Goal: Entertainment & Leisure: Consume media (video, audio)

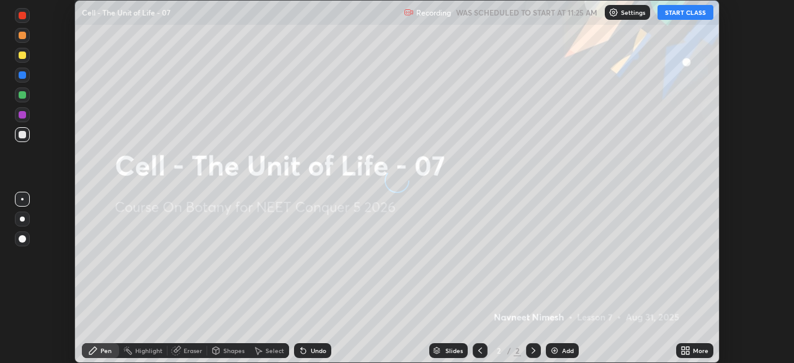
scroll to position [363, 794]
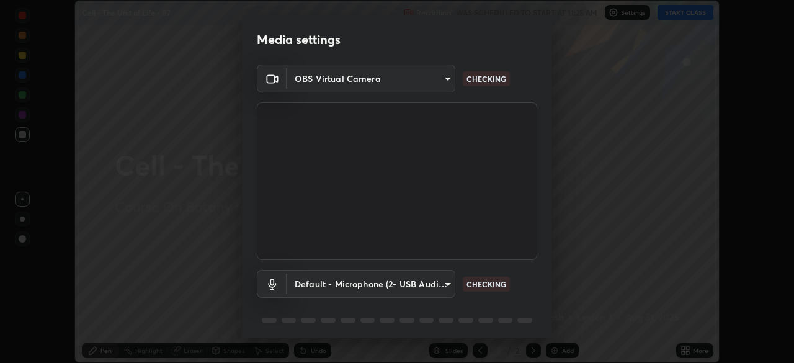
type input "1c1fc7f170fe0fb63c593947f71fbe7b7276dd803ac4132beb317857cbf647bf"
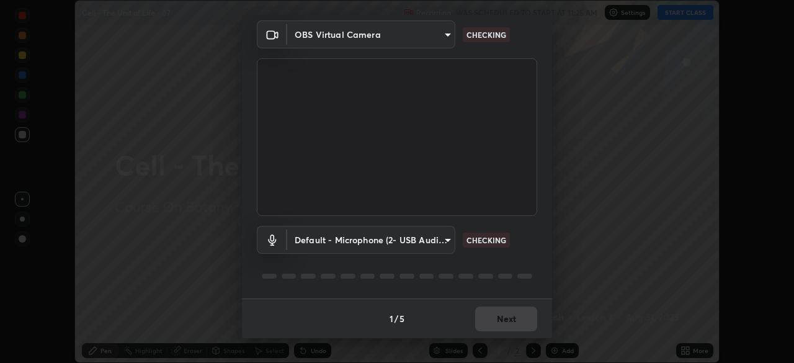
click at [446, 240] on body "Erase all Cell - The Unit of Life - 07 Recording WAS SCHEDULED TO START AT 11:2…" at bounding box center [397, 181] width 794 height 363
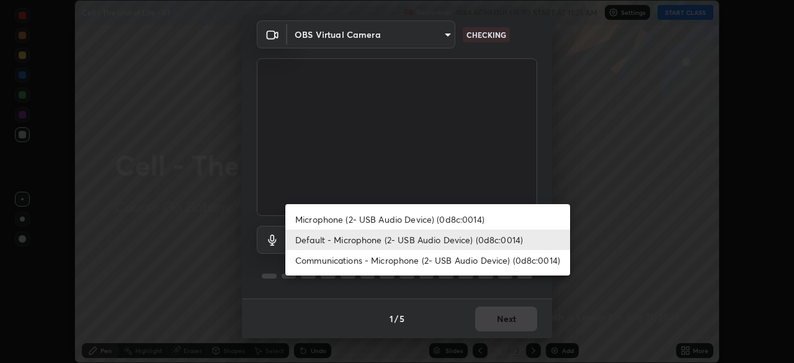
click at [453, 241] on li "Default - Microphone (2- USB Audio Device) (0d8c:0014)" at bounding box center [427, 240] width 285 height 20
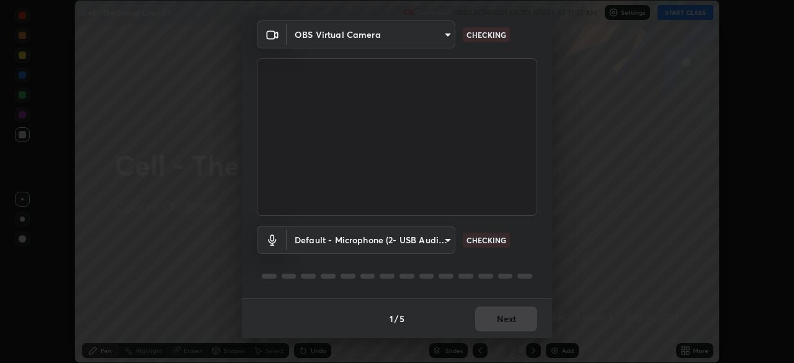
click at [447, 239] on body "Erase all Cell - The Unit of Life - 07 Recording WAS SCHEDULED TO START AT 11:2…" at bounding box center [397, 181] width 794 height 363
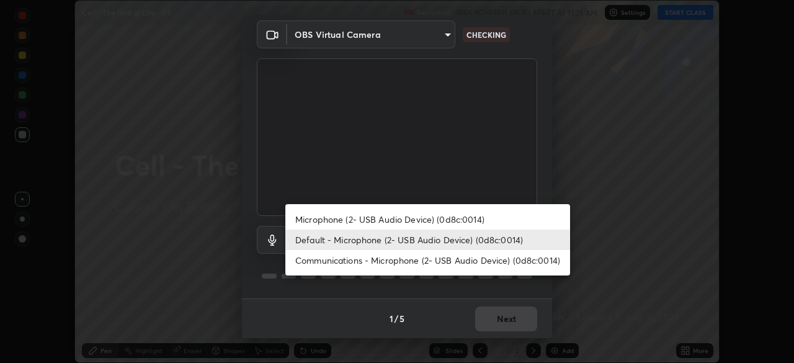
click at [442, 220] on li "Microphone (2- USB Audio Device) (0d8c:0014)" at bounding box center [427, 219] width 285 height 20
type input "775acd5bf9dea67dddcd35884cf77d022ec2c3d2475586dad7815c24ecc843c5"
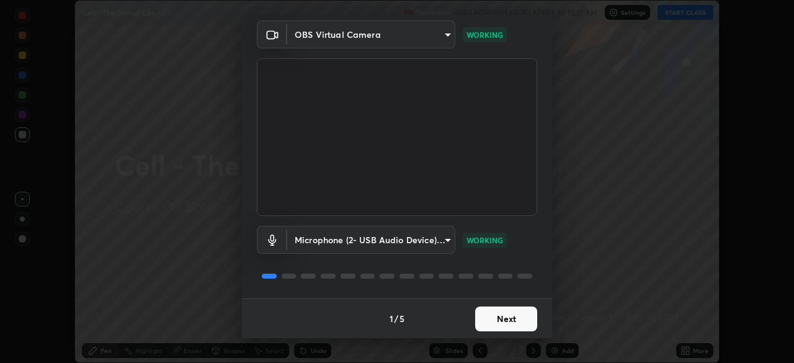
click at [506, 318] on button "Next" at bounding box center [506, 319] width 62 height 25
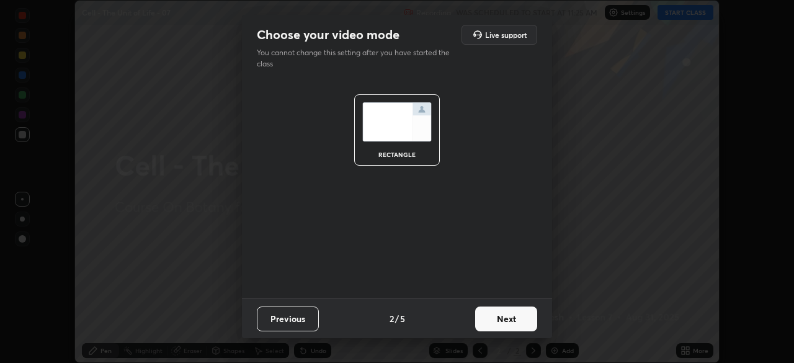
click at [505, 318] on button "Next" at bounding box center [506, 319] width 62 height 25
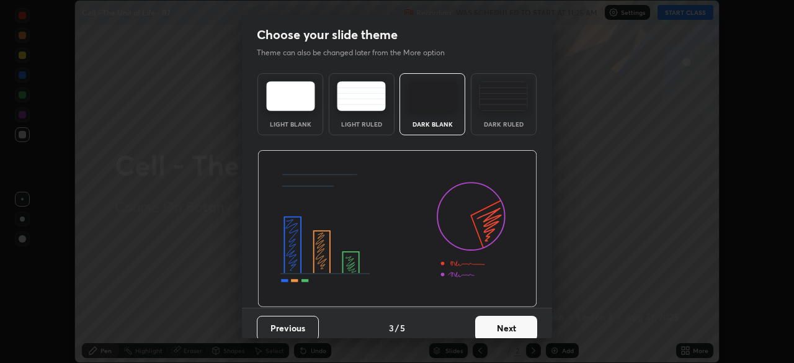
click at [505, 324] on button "Next" at bounding box center [506, 328] width 62 height 25
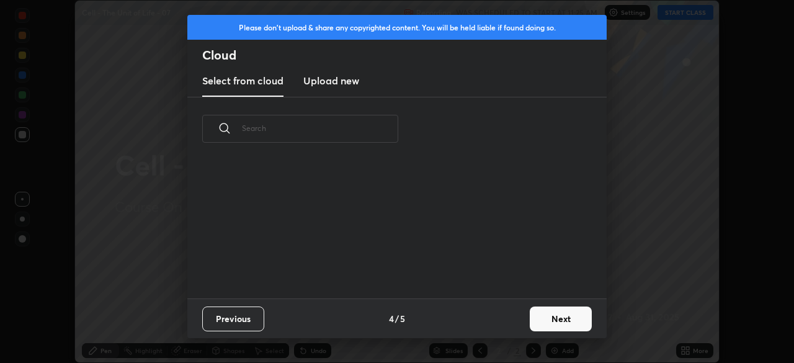
click at [547, 317] on button "Next" at bounding box center [561, 319] width 62 height 25
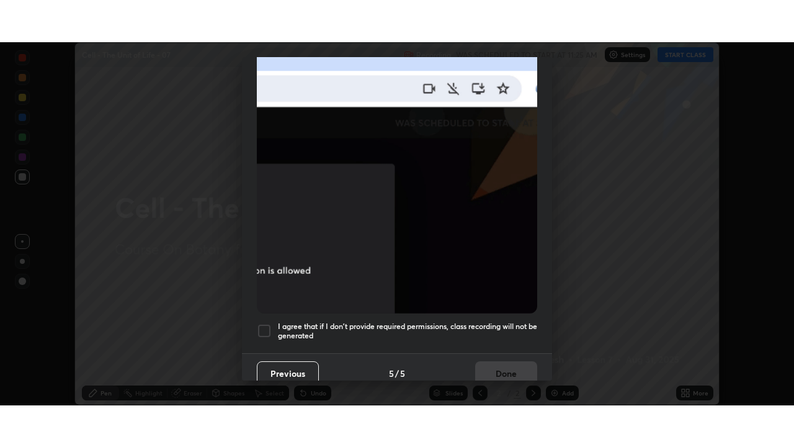
scroll to position [297, 0]
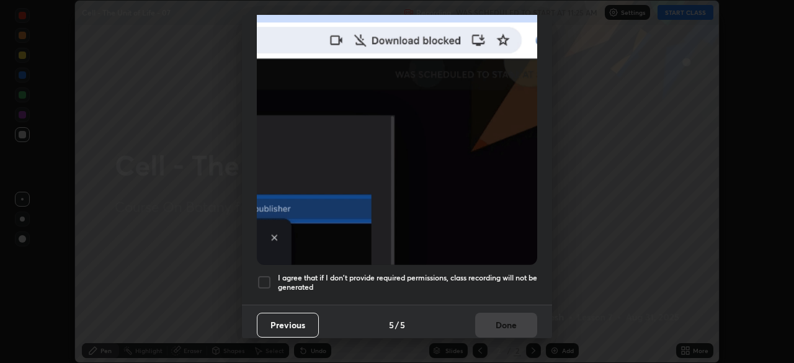
click at [265, 275] on div at bounding box center [264, 282] width 15 height 15
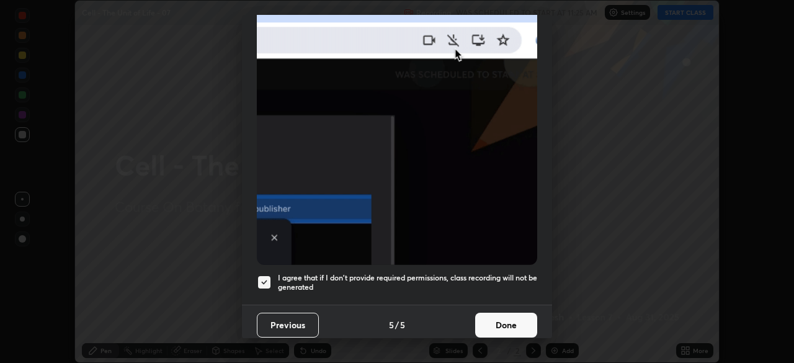
click at [499, 317] on button "Done" at bounding box center [506, 325] width 62 height 25
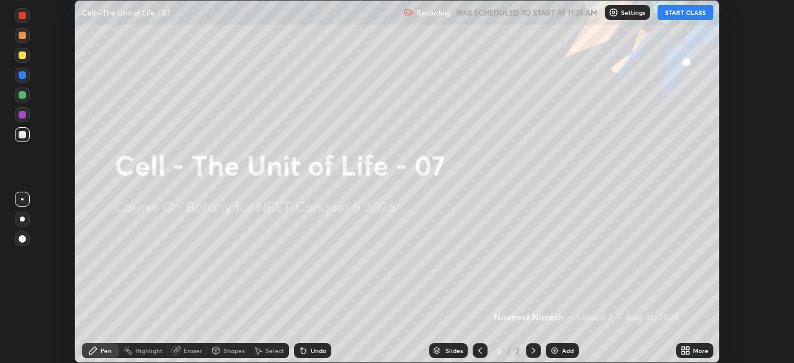
click at [688, 348] on icon at bounding box center [687, 348] width 3 height 3
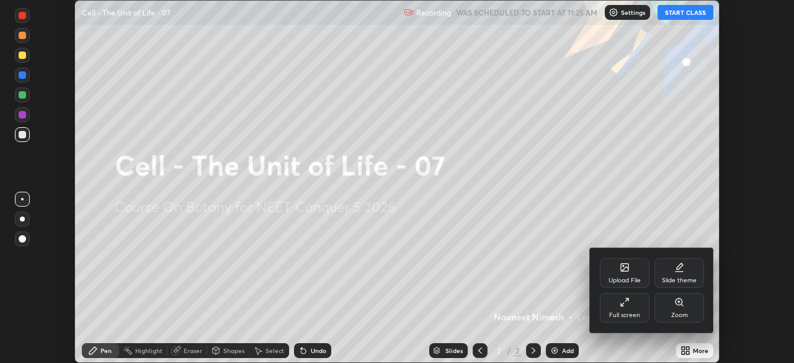
click at [622, 304] on icon at bounding box center [622, 304] width 3 height 3
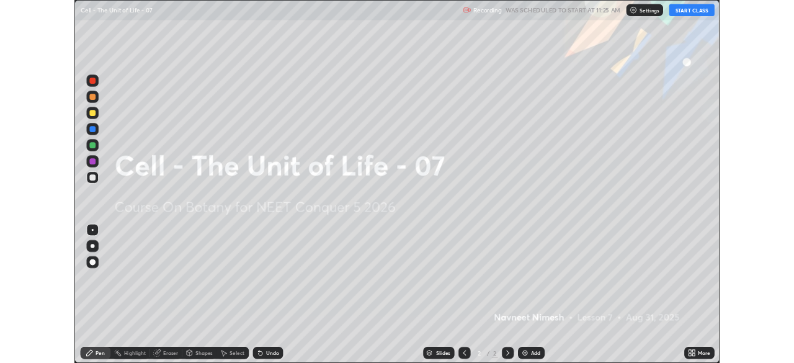
scroll to position [447, 794]
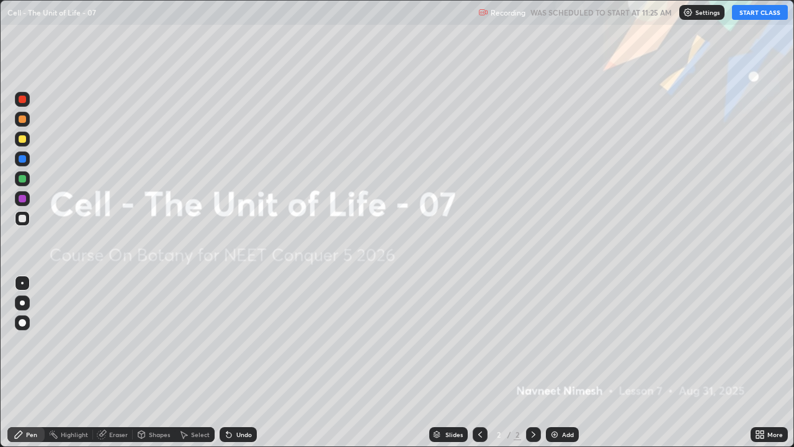
click at [755, 14] on button "START CLASS" at bounding box center [760, 12] width 56 height 15
click at [559, 362] on div "Add" at bounding box center [562, 434] width 33 height 15
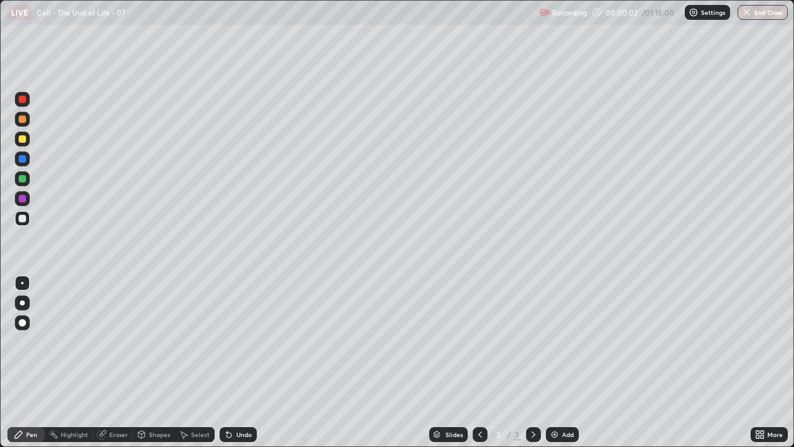
click at [22, 138] on div at bounding box center [22, 138] width 7 height 7
click at [22, 323] on div at bounding box center [22, 322] width 7 height 7
click at [227, 362] on icon at bounding box center [227, 431] width 1 height 1
click at [23, 179] on div at bounding box center [22, 178] width 7 height 7
click at [24, 122] on div at bounding box center [22, 118] width 7 height 7
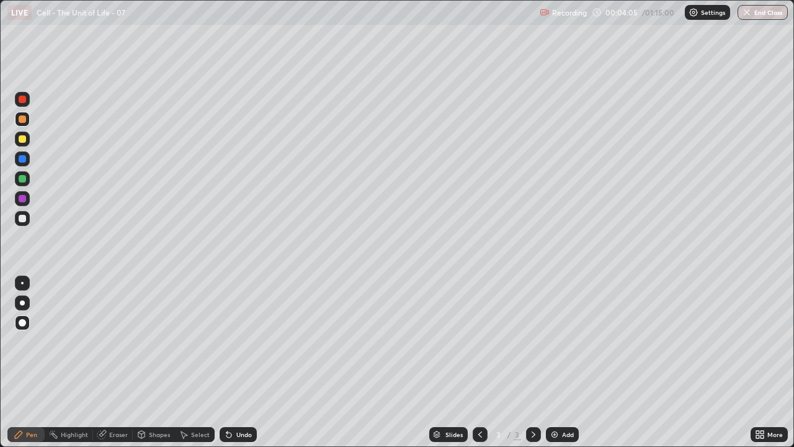
click at [23, 199] on div at bounding box center [22, 198] width 7 height 7
click at [25, 217] on div at bounding box center [22, 218] width 7 height 7
click at [25, 178] on div at bounding box center [22, 178] width 7 height 7
click at [25, 182] on div at bounding box center [22, 178] width 15 height 15
click at [155, 362] on div "Shapes" at bounding box center [159, 434] width 21 height 6
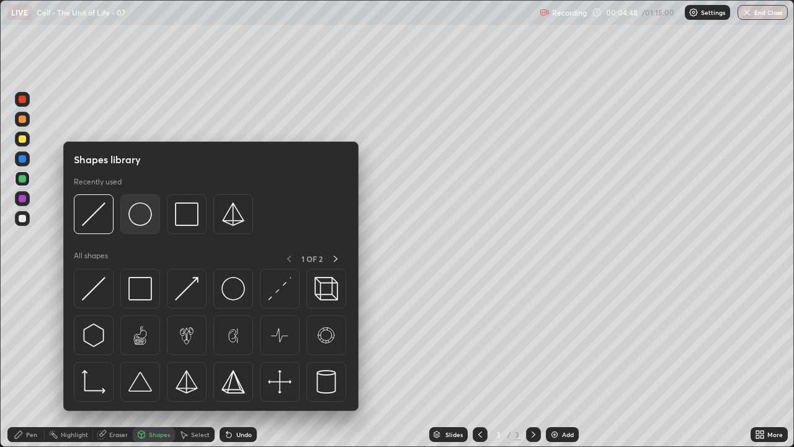
click at [145, 216] on img at bounding box center [140, 214] width 24 height 24
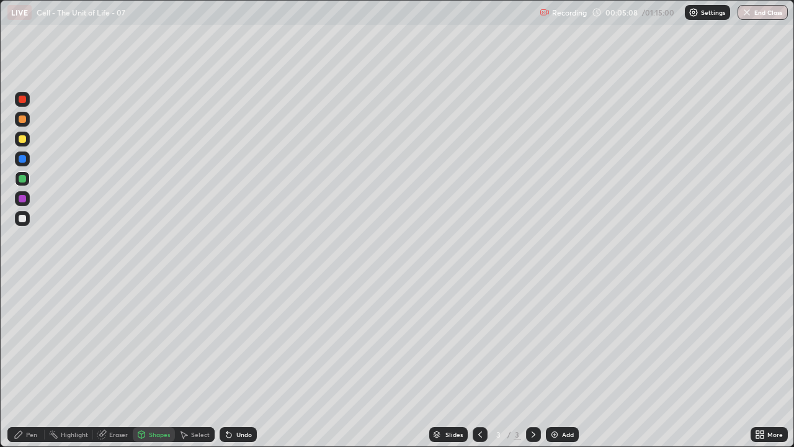
click at [152, 362] on div "Shapes" at bounding box center [159, 434] width 21 height 6
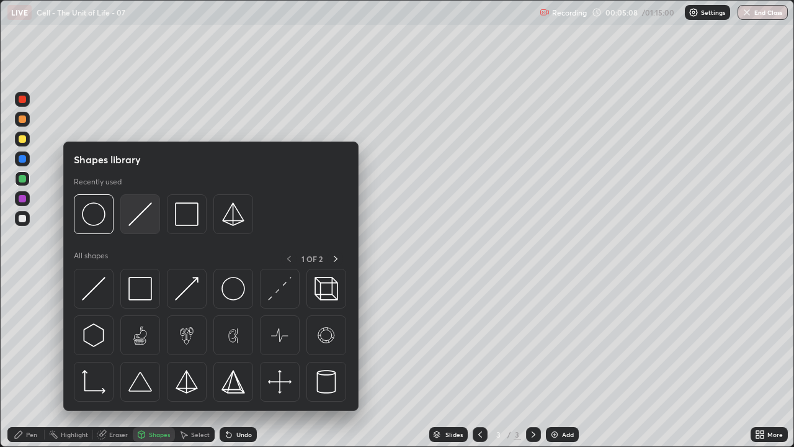
click at [136, 213] on img at bounding box center [140, 214] width 24 height 24
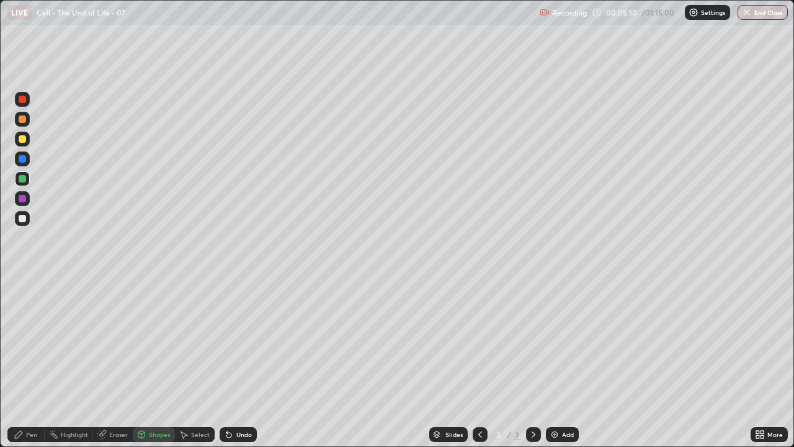
click at [24, 221] on div at bounding box center [22, 218] width 7 height 7
click at [25, 199] on div at bounding box center [22, 198] width 7 height 7
click at [244, 362] on div "Undo" at bounding box center [238, 434] width 37 height 15
click at [162, 362] on div "Shapes" at bounding box center [159, 434] width 21 height 6
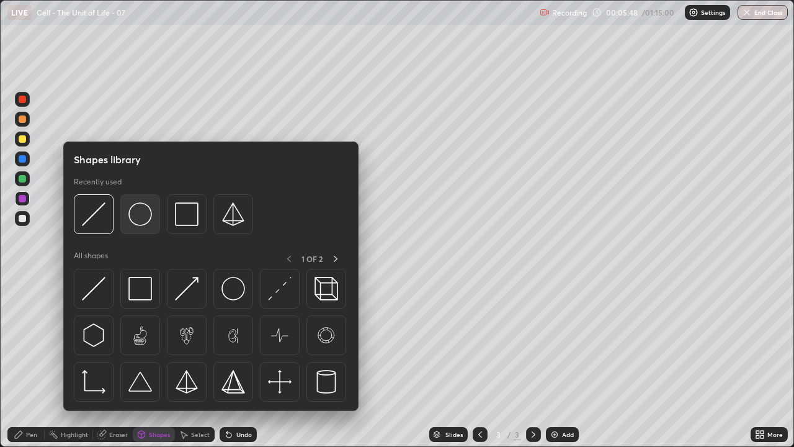
click at [145, 216] on img at bounding box center [140, 214] width 24 height 24
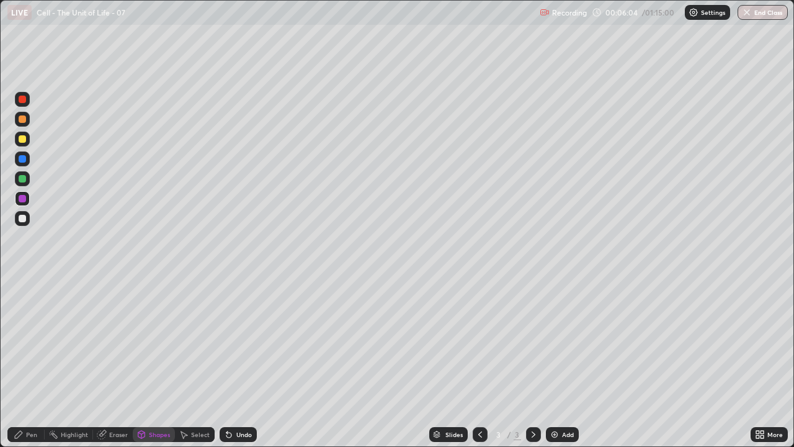
click at [238, 362] on div "Undo" at bounding box center [244, 434] width 16 height 6
click at [236, 362] on div "Undo" at bounding box center [244, 434] width 16 height 6
click at [760, 362] on icon at bounding box center [760, 434] width 10 height 10
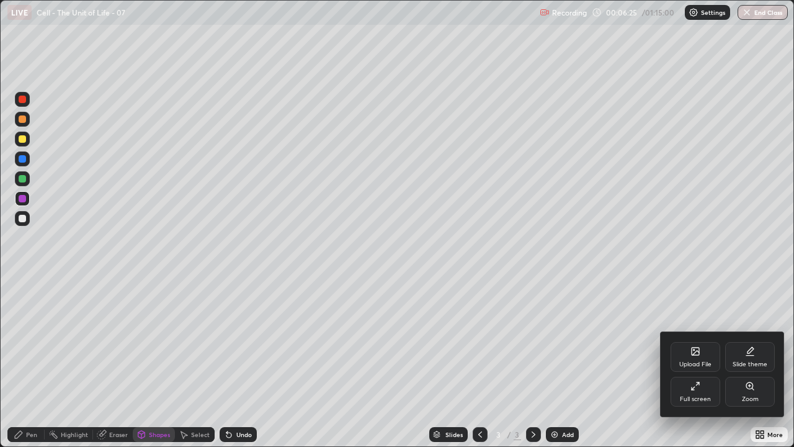
click at [693, 362] on icon at bounding box center [696, 386] width 10 height 10
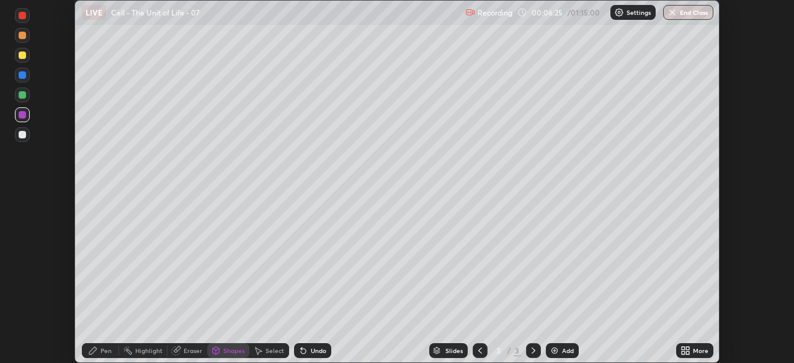
scroll to position [61700, 61268]
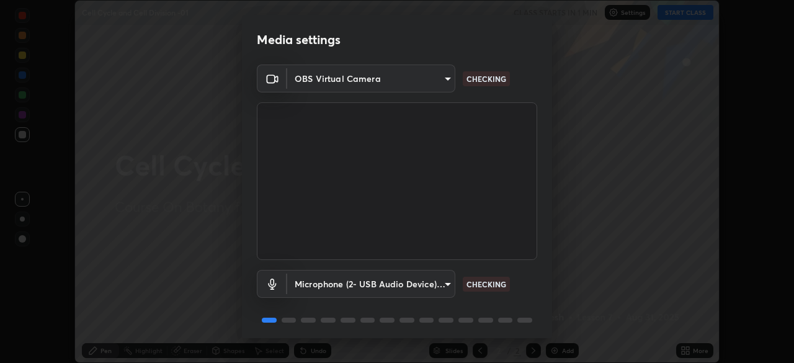
scroll to position [44, 0]
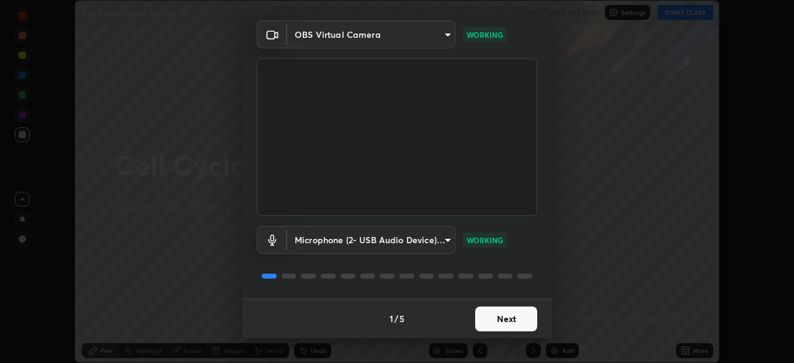
click at [495, 316] on button "Next" at bounding box center [506, 319] width 62 height 25
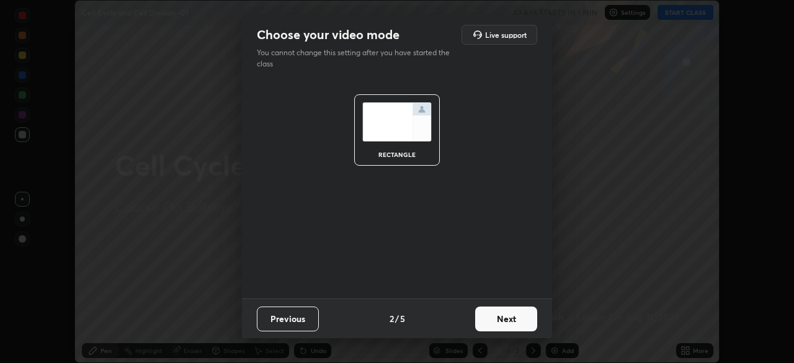
click at [500, 314] on button "Next" at bounding box center [506, 319] width 62 height 25
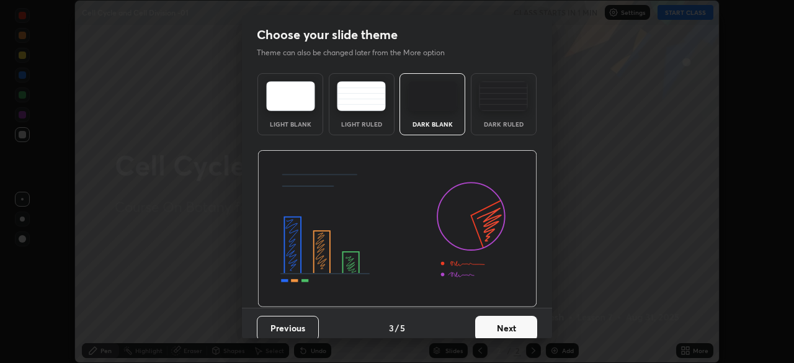
click at [499, 321] on button "Next" at bounding box center [506, 328] width 62 height 25
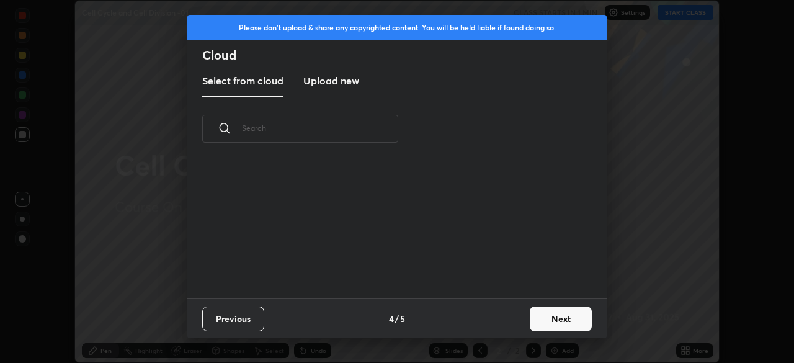
scroll to position [138, 398]
click at [590, 268] on div "grid" at bounding box center [389, 228] width 405 height 142
click at [563, 318] on button "Next" at bounding box center [561, 319] width 62 height 25
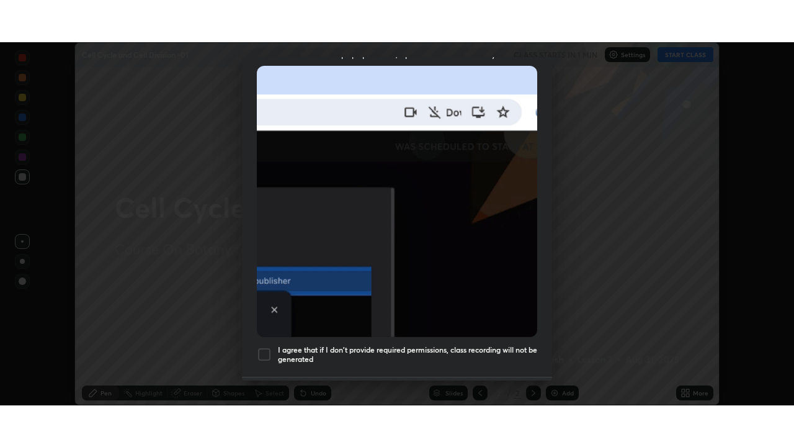
scroll to position [297, 0]
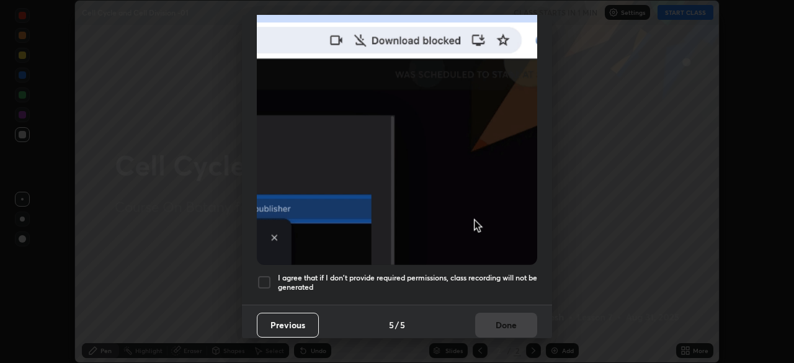
click at [266, 275] on div at bounding box center [264, 282] width 15 height 15
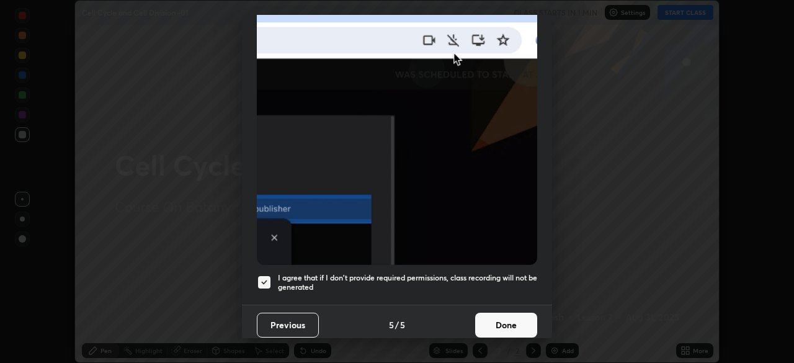
click at [490, 313] on button "Done" at bounding box center [506, 325] width 62 height 25
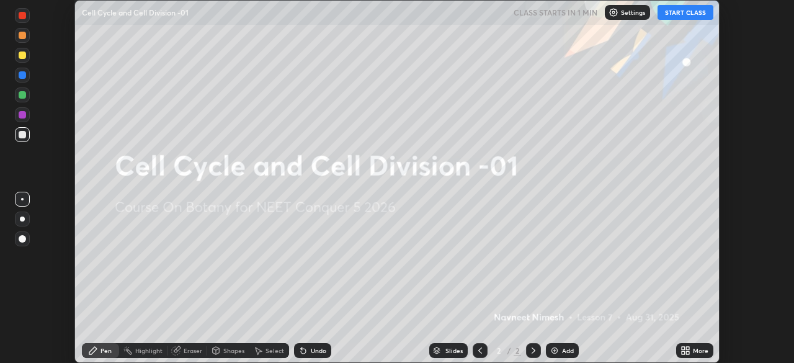
click at [683, 351] on icon at bounding box center [686, 351] width 10 height 10
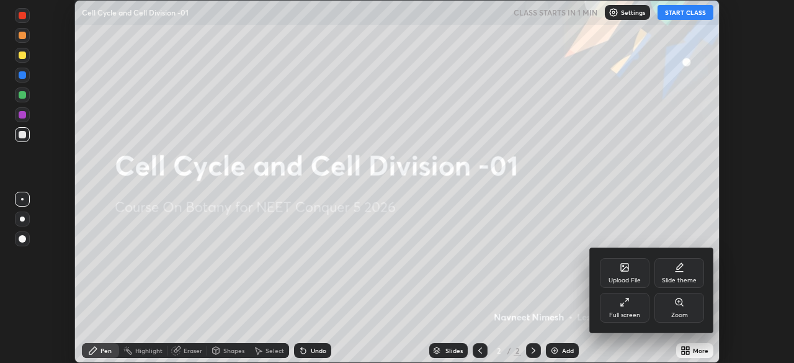
click at [622, 300] on icon at bounding box center [625, 302] width 10 height 10
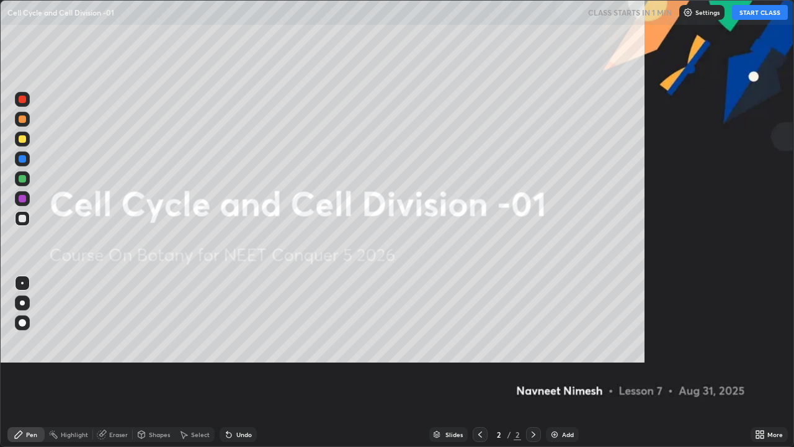
scroll to position [447, 794]
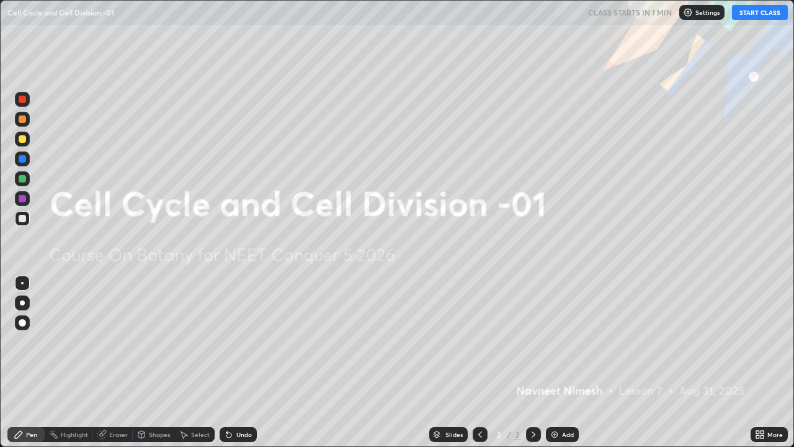
click at [753, 16] on button "START CLASS" at bounding box center [760, 12] width 56 height 15
click at [556, 362] on img at bounding box center [555, 434] width 10 height 10
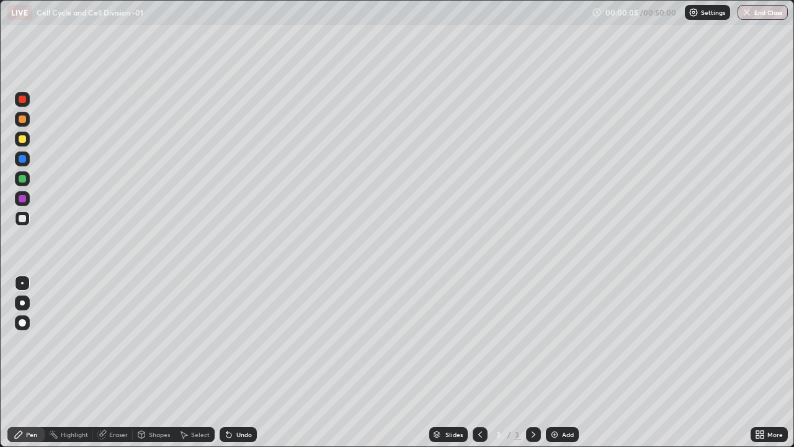
click at [21, 140] on div at bounding box center [22, 138] width 7 height 7
click at [23, 179] on div at bounding box center [22, 178] width 7 height 7
click at [231, 362] on icon at bounding box center [229, 434] width 10 height 10
click at [19, 322] on div at bounding box center [22, 322] width 7 height 7
click at [23, 199] on div at bounding box center [22, 198] width 7 height 7
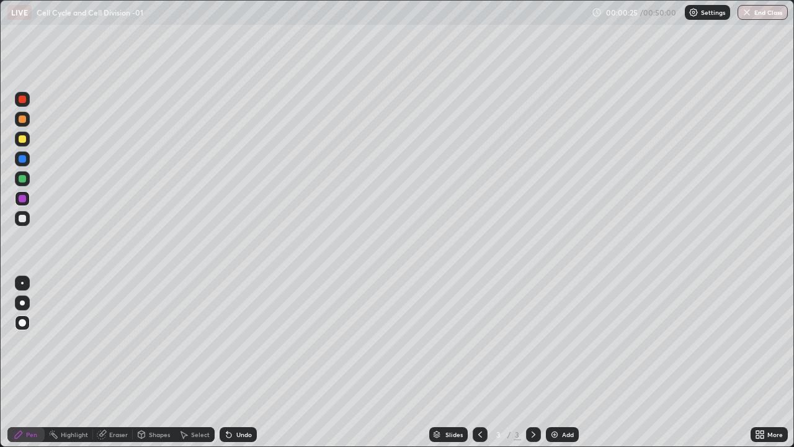
click at [23, 179] on div at bounding box center [22, 178] width 7 height 7
click at [156, 362] on div "Shapes" at bounding box center [159, 434] width 21 height 6
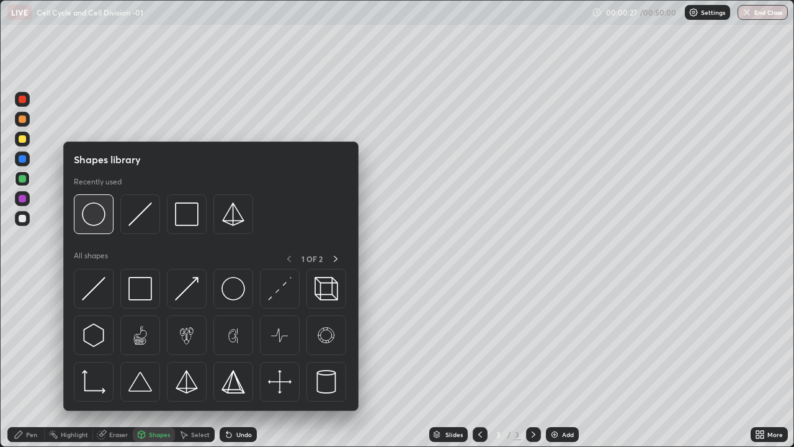
click at [98, 220] on img at bounding box center [94, 214] width 24 height 24
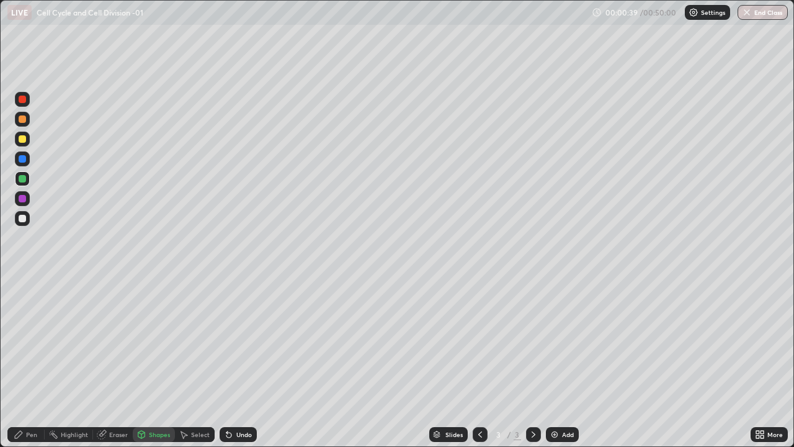
click at [22, 199] on div at bounding box center [22, 198] width 7 height 7
click at [238, 362] on div "Undo" at bounding box center [238, 434] width 37 height 15
click at [157, 362] on div "Shapes" at bounding box center [159, 434] width 21 height 6
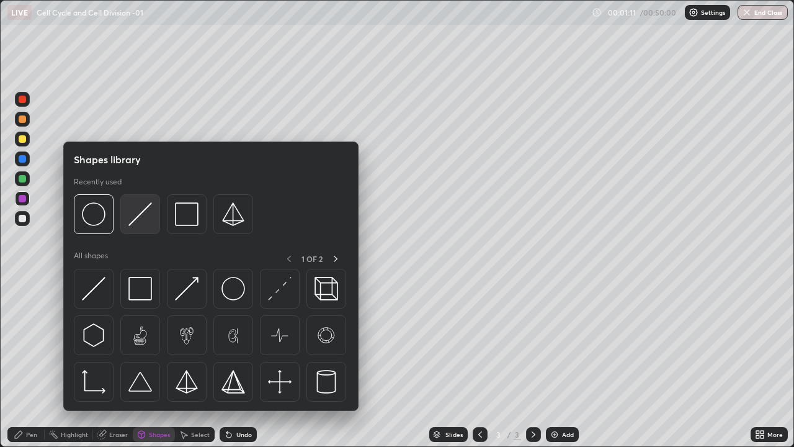
click at [138, 218] on img at bounding box center [140, 214] width 24 height 24
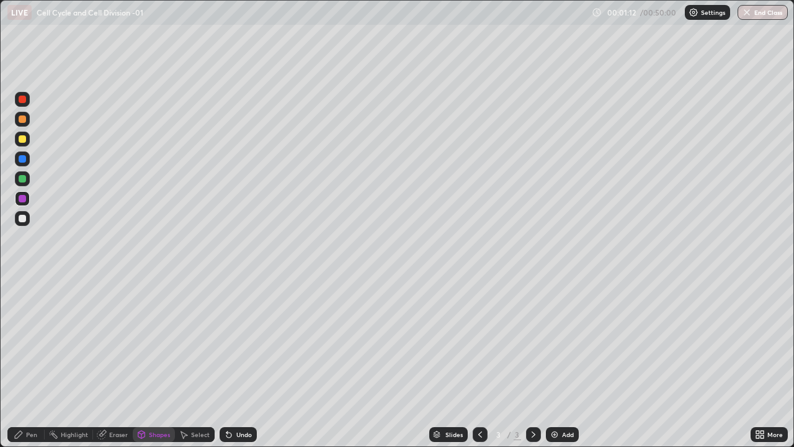
click at [19, 221] on div at bounding box center [22, 218] width 7 height 7
click at [29, 362] on div "Pen" at bounding box center [31, 434] width 11 height 6
click at [153, 362] on div "Shapes" at bounding box center [159, 434] width 21 height 6
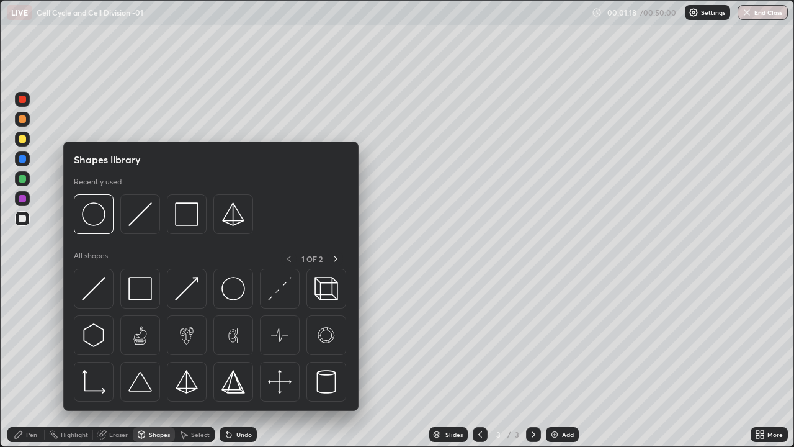
click at [24, 221] on div at bounding box center [22, 218] width 7 height 7
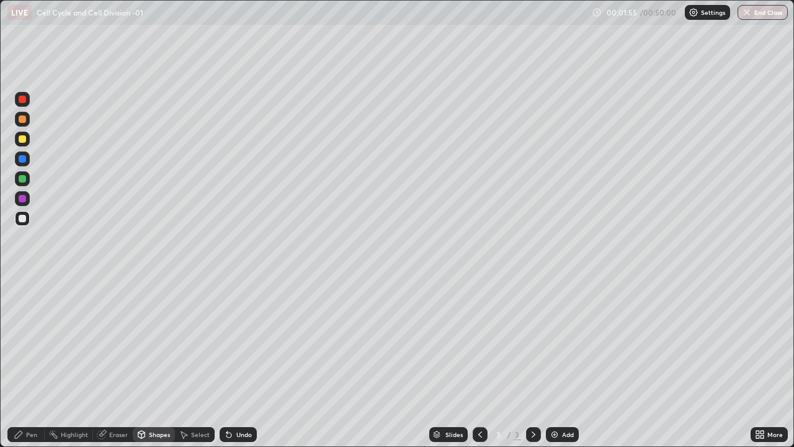
click at [24, 218] on div at bounding box center [22, 218] width 7 height 7
click at [32, 362] on div "Pen" at bounding box center [31, 434] width 11 height 6
click at [23, 219] on div at bounding box center [22, 218] width 7 height 7
click at [24, 181] on div at bounding box center [22, 178] width 7 height 7
click at [24, 200] on div at bounding box center [22, 198] width 7 height 7
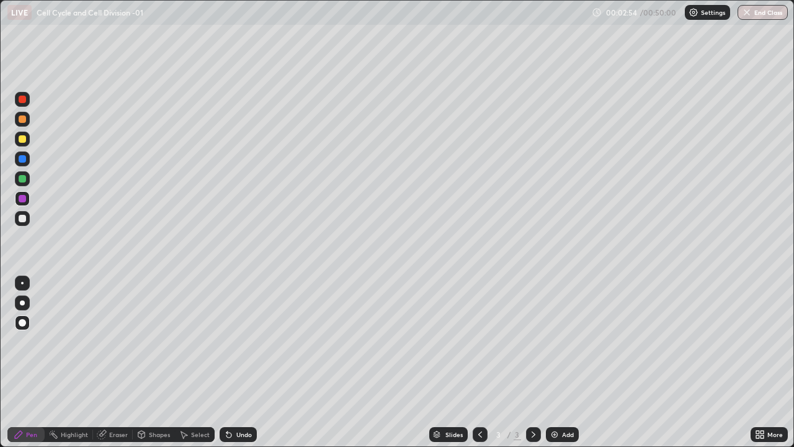
click at [23, 220] on div at bounding box center [22, 218] width 7 height 7
click at [235, 362] on div "Undo" at bounding box center [238, 434] width 37 height 15
click at [233, 362] on div "Undo" at bounding box center [238, 434] width 37 height 15
click at [25, 199] on div at bounding box center [22, 198] width 7 height 7
click at [25, 217] on div at bounding box center [22, 218] width 7 height 7
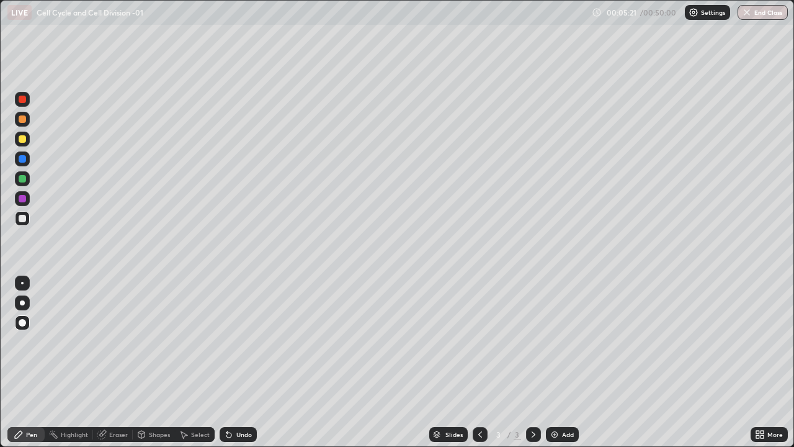
click at [22, 138] on div at bounding box center [22, 138] width 7 height 7
click at [22, 218] on div at bounding box center [22, 218] width 7 height 7
click at [115, 362] on div "Eraser" at bounding box center [113, 434] width 40 height 15
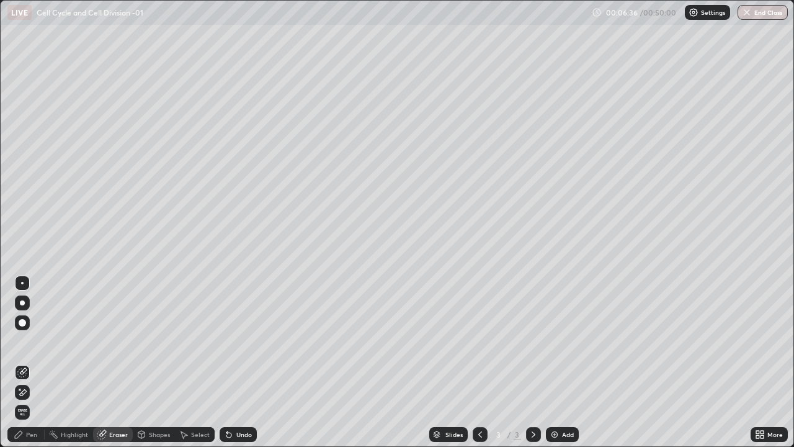
click at [20, 362] on icon at bounding box center [19, 389] width 1 height 1
click at [27, 362] on div "Pen" at bounding box center [25, 434] width 37 height 15
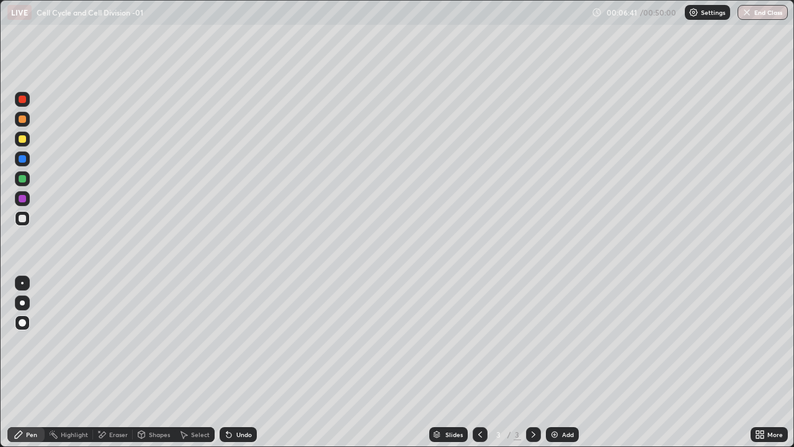
click at [23, 220] on div at bounding box center [22, 218] width 7 height 7
click at [22, 198] on div at bounding box center [22, 198] width 7 height 7
click at [24, 159] on div at bounding box center [22, 158] width 7 height 7
click at [227, 362] on icon at bounding box center [227, 431] width 1 height 1
click at [21, 200] on div at bounding box center [22, 198] width 7 height 7
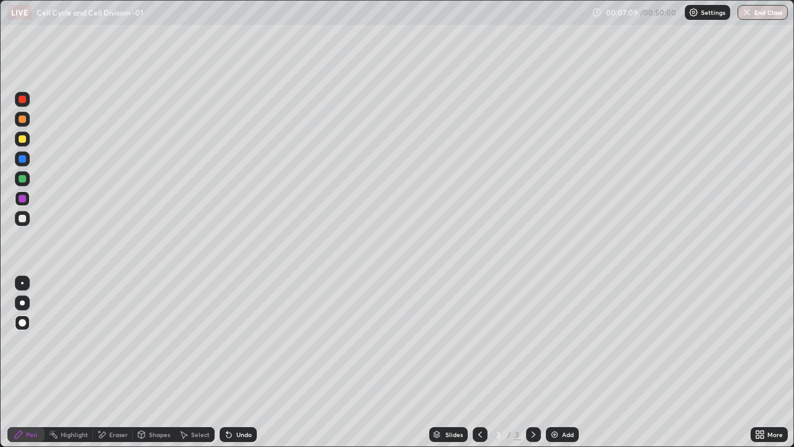
click at [22, 159] on div at bounding box center [22, 158] width 7 height 7
click at [21, 200] on div at bounding box center [22, 198] width 7 height 7
click at [19, 160] on div at bounding box center [22, 158] width 7 height 7
click at [24, 199] on div at bounding box center [22, 198] width 7 height 7
click at [23, 159] on div at bounding box center [22, 158] width 7 height 7
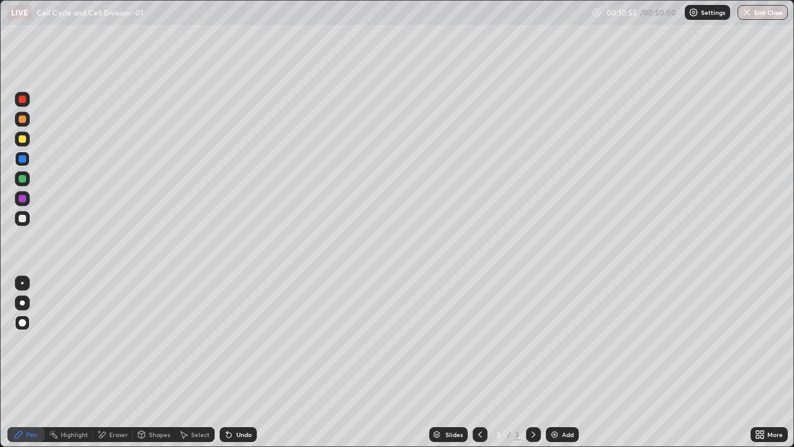
click at [560, 362] on div "Add" at bounding box center [562, 434] width 33 height 15
click at [23, 180] on div at bounding box center [22, 178] width 7 height 7
click at [25, 140] on div at bounding box center [22, 138] width 7 height 7
click at [21, 120] on div at bounding box center [22, 118] width 7 height 7
click at [23, 142] on div at bounding box center [22, 138] width 7 height 7
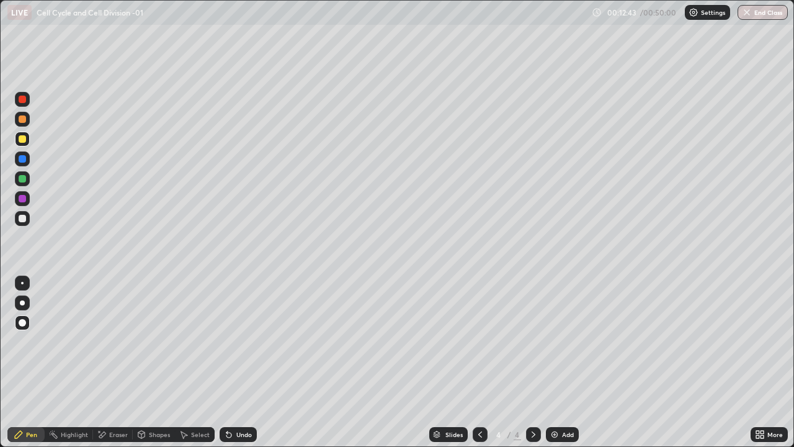
click at [23, 179] on div at bounding box center [22, 178] width 7 height 7
click at [157, 362] on div "Shapes" at bounding box center [159, 434] width 21 height 6
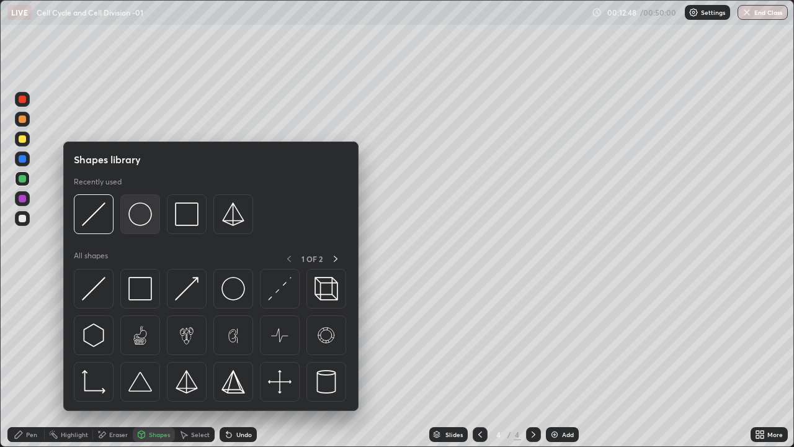
click at [143, 216] on img at bounding box center [140, 214] width 24 height 24
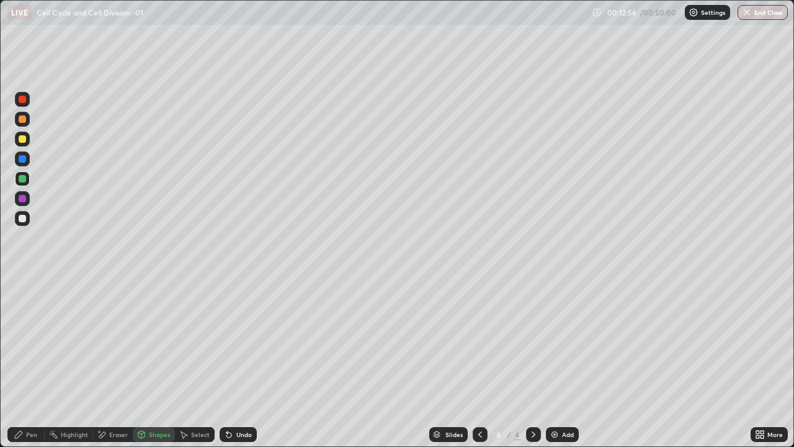
click at [24, 199] on div at bounding box center [22, 198] width 7 height 7
click at [23, 179] on div at bounding box center [22, 178] width 7 height 7
click at [27, 199] on div at bounding box center [22, 198] width 15 height 15
click at [227, 362] on icon at bounding box center [227, 431] width 1 height 1
click at [35, 362] on div "Pen" at bounding box center [31, 434] width 11 height 6
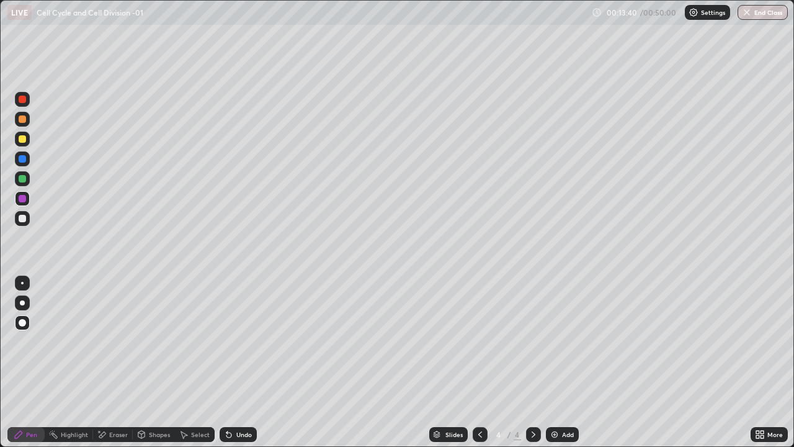
click at [22, 217] on div at bounding box center [22, 218] width 7 height 7
click at [20, 216] on div at bounding box center [22, 218] width 7 height 7
click at [562, 362] on div "Add" at bounding box center [568, 434] width 12 height 6
click at [23, 161] on div at bounding box center [22, 158] width 7 height 7
click at [25, 220] on div at bounding box center [22, 218] width 7 height 7
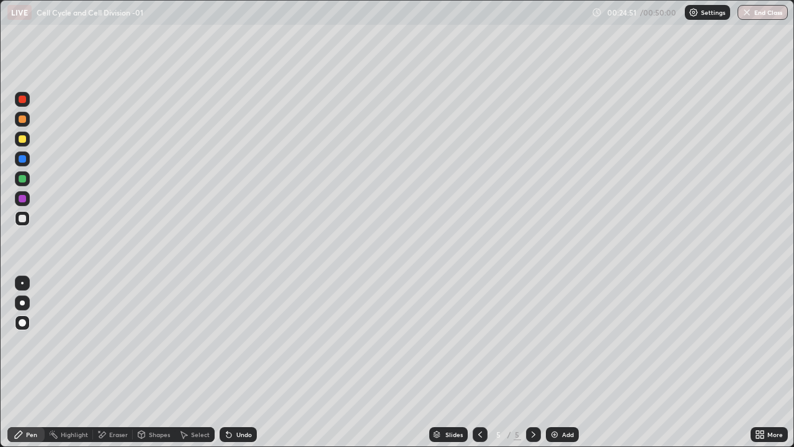
click at [22, 140] on div at bounding box center [22, 138] width 7 height 7
click at [22, 121] on div at bounding box center [22, 118] width 7 height 7
click at [157, 362] on div "Shapes" at bounding box center [159, 434] width 21 height 6
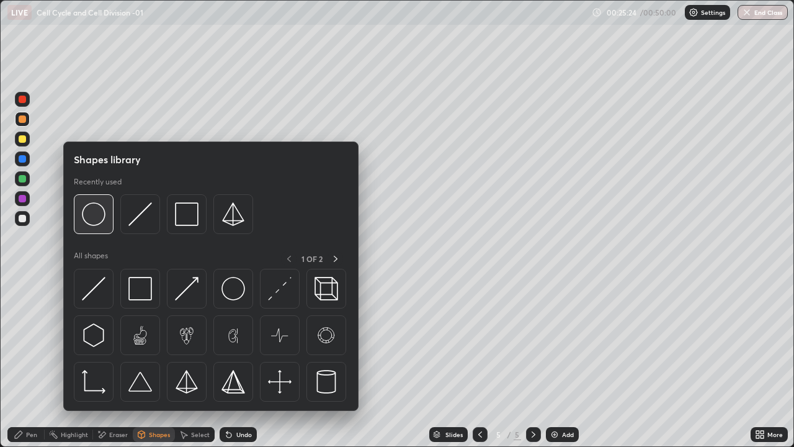
click at [98, 215] on img at bounding box center [94, 214] width 24 height 24
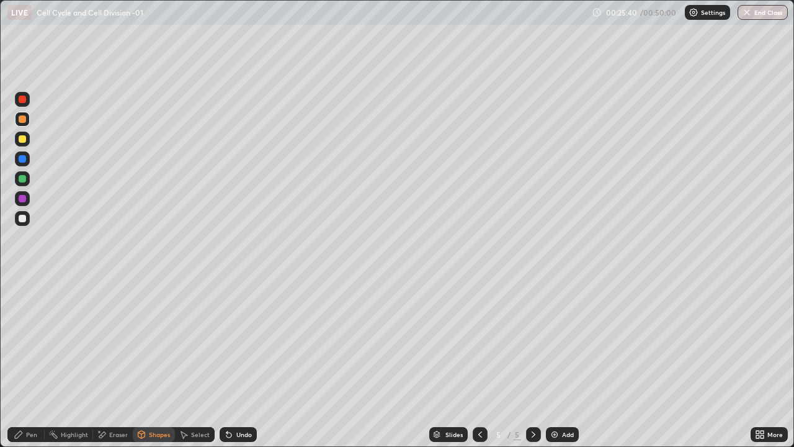
click at [20, 140] on div at bounding box center [22, 138] width 7 height 7
click at [158, 362] on div "Shapes" at bounding box center [159, 434] width 21 height 6
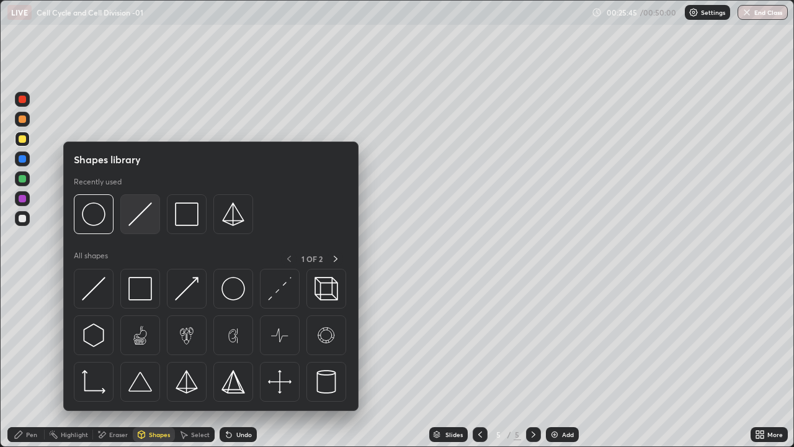
click at [137, 220] on img at bounding box center [140, 214] width 24 height 24
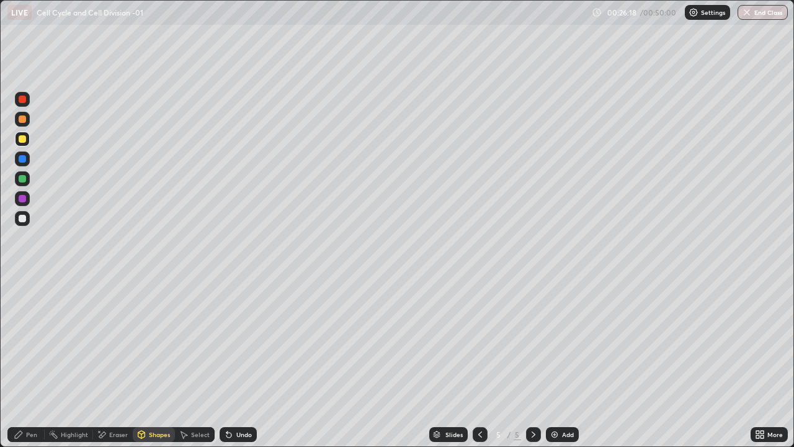
click at [31, 362] on div "Pen" at bounding box center [31, 434] width 11 height 6
click at [22, 179] on div at bounding box center [22, 178] width 7 height 7
click at [152, 362] on div "Shapes" at bounding box center [159, 434] width 21 height 6
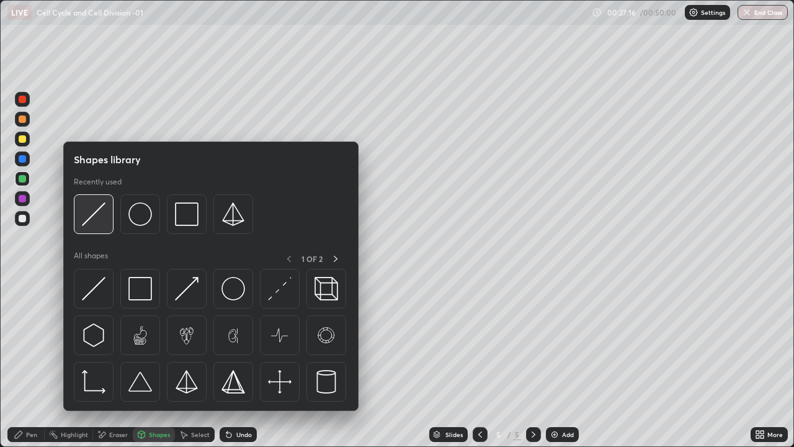
click at [89, 215] on img at bounding box center [94, 214] width 24 height 24
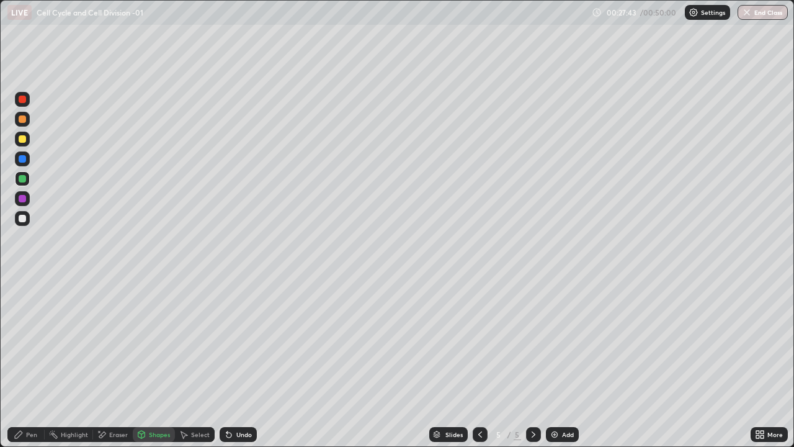
click at [29, 362] on div "Pen" at bounding box center [31, 434] width 11 height 6
click at [22, 160] on div at bounding box center [22, 158] width 7 height 7
click at [22, 200] on div at bounding box center [22, 198] width 7 height 7
click at [24, 217] on div at bounding box center [22, 218] width 7 height 7
click at [158, 362] on div "Shapes" at bounding box center [159, 434] width 21 height 6
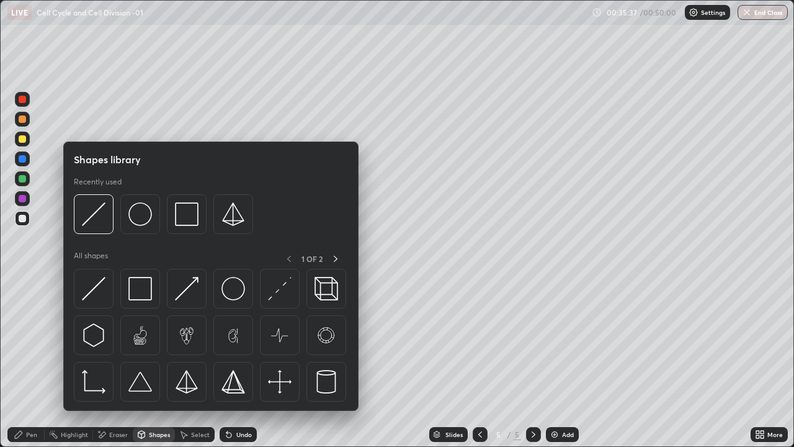
click at [112, 362] on div "Eraser" at bounding box center [118, 434] width 19 height 6
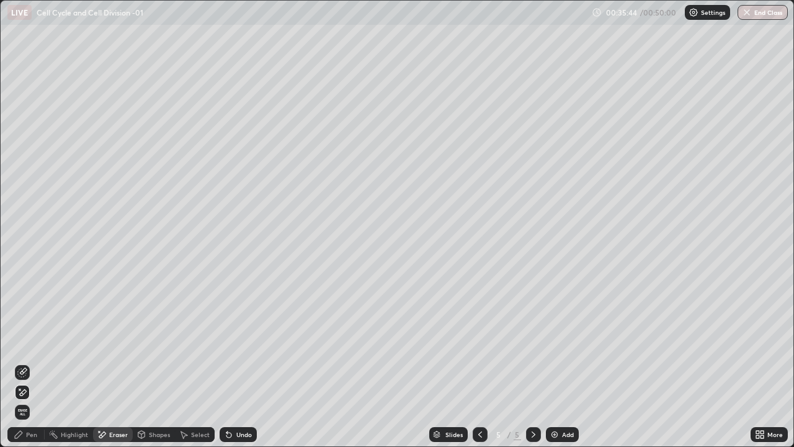
click at [34, 362] on div "Pen" at bounding box center [31, 434] width 11 height 6
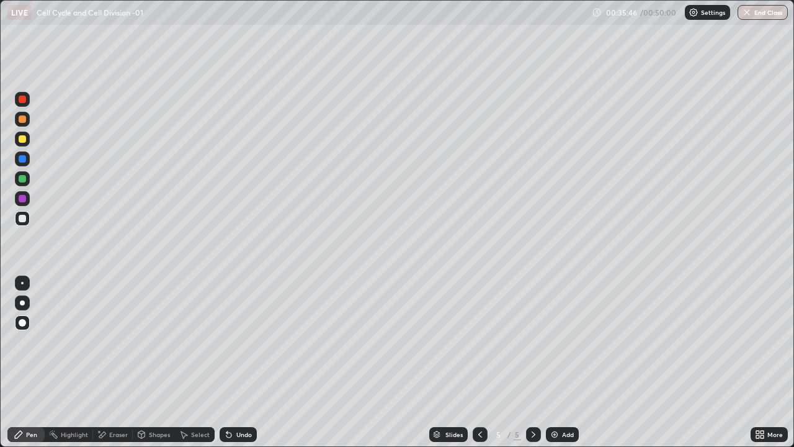
click at [22, 125] on div at bounding box center [22, 119] width 15 height 15
click at [564, 362] on div "Add" at bounding box center [562, 434] width 33 height 15
click at [20, 140] on div at bounding box center [22, 138] width 7 height 7
click at [25, 217] on div at bounding box center [22, 218] width 7 height 7
click at [230, 362] on icon at bounding box center [229, 434] width 10 height 10
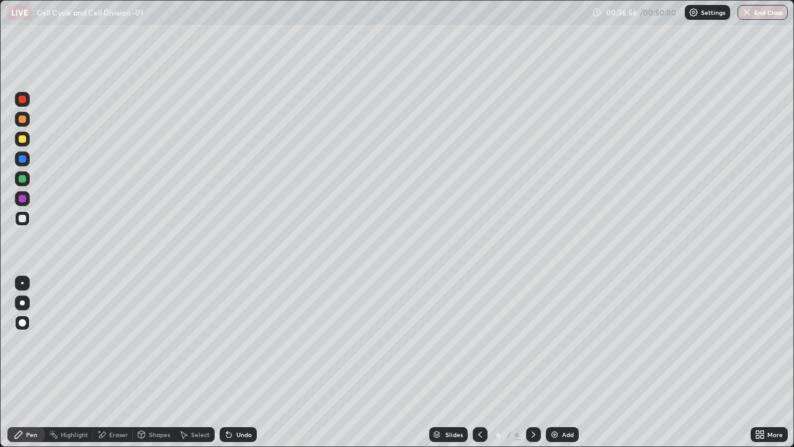
click at [227, 362] on icon at bounding box center [227, 431] width 1 height 1
click at [231, 362] on icon at bounding box center [229, 434] width 10 height 10
click at [227, 362] on icon at bounding box center [227, 431] width 1 height 1
click at [24, 159] on div at bounding box center [22, 158] width 7 height 7
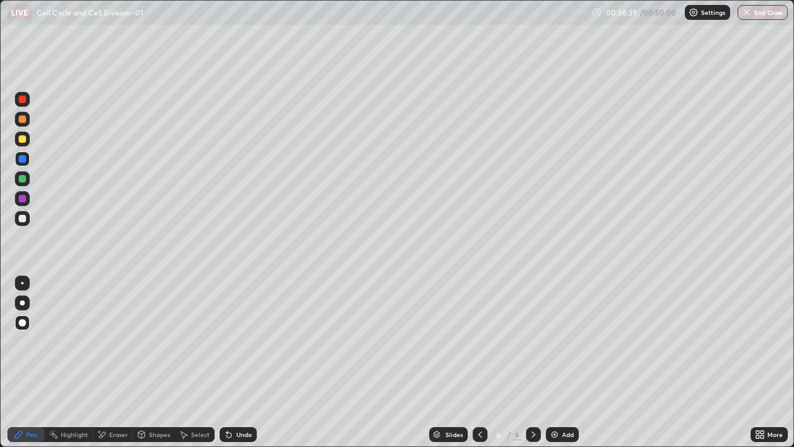
click at [25, 218] on div at bounding box center [22, 218] width 7 height 7
click at [481, 362] on icon at bounding box center [480, 434] width 10 height 10
click at [532, 362] on icon at bounding box center [534, 434] width 4 height 6
click at [25, 179] on div at bounding box center [22, 178] width 7 height 7
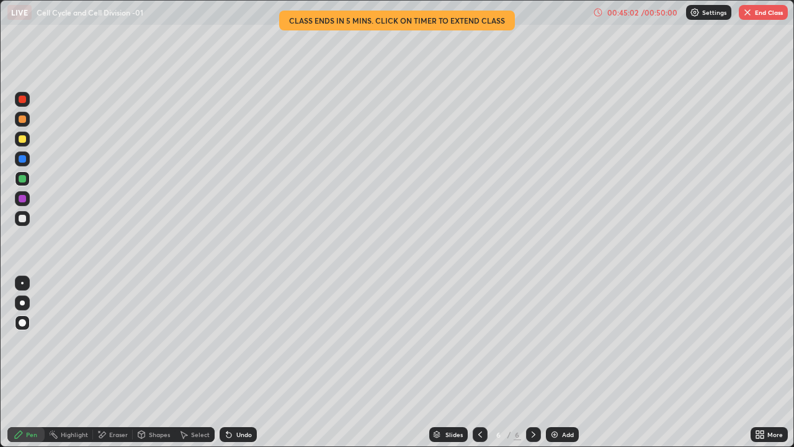
click at [479, 362] on icon at bounding box center [480, 434] width 10 height 10
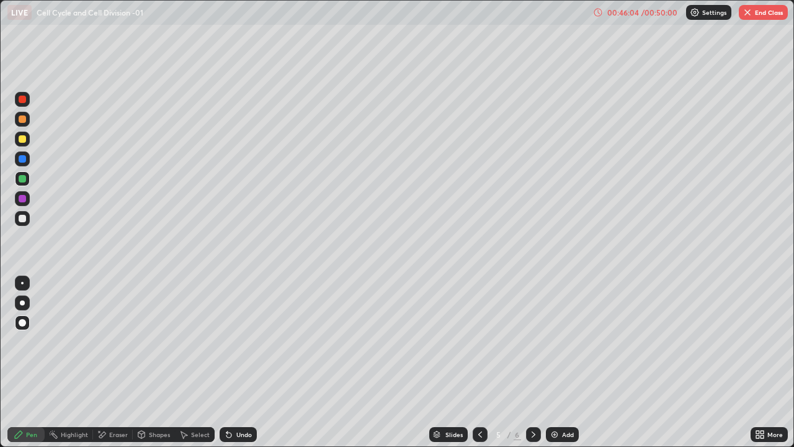
click at [534, 362] on icon at bounding box center [534, 434] width 10 height 10
click at [480, 362] on icon at bounding box center [480, 434] width 10 height 10
click at [534, 362] on icon at bounding box center [534, 434] width 10 height 10
click at [27, 220] on div at bounding box center [22, 218] width 15 height 15
